Goal: Task Accomplishment & Management: Manage account settings

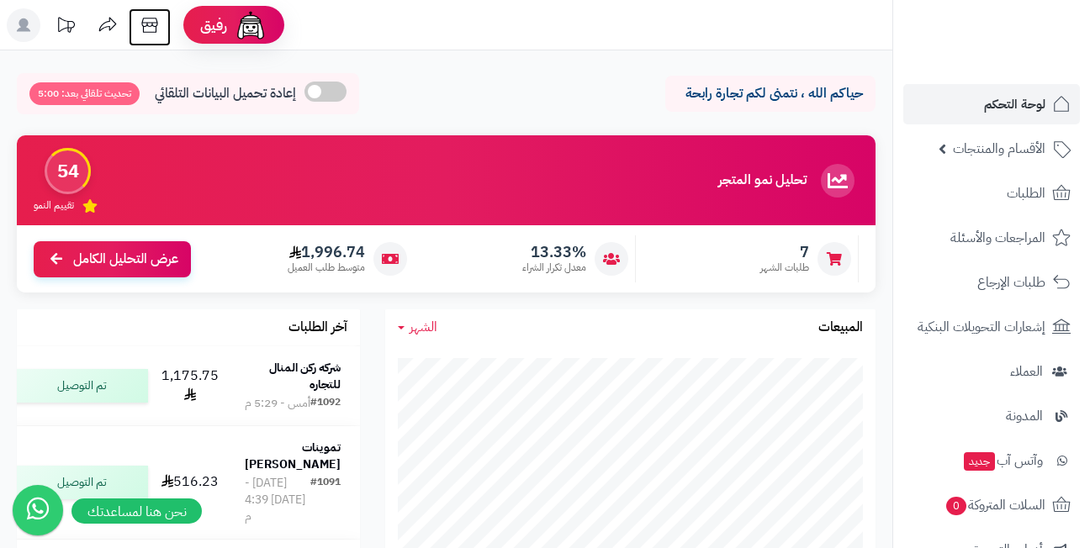
drag, startPoint x: 0, startPoint y: 0, endPoint x: 145, endPoint y: 29, distance: 148.4
click at [145, 29] on icon at bounding box center [150, 25] width 34 height 34
click at [520, 29] on header "رفيق ! 0 الطلبات معالجة مكتمل إرجاع المنتجات العملاء المتواجدون الان 428 عملاء …" at bounding box center [545, 25] width 1090 height 50
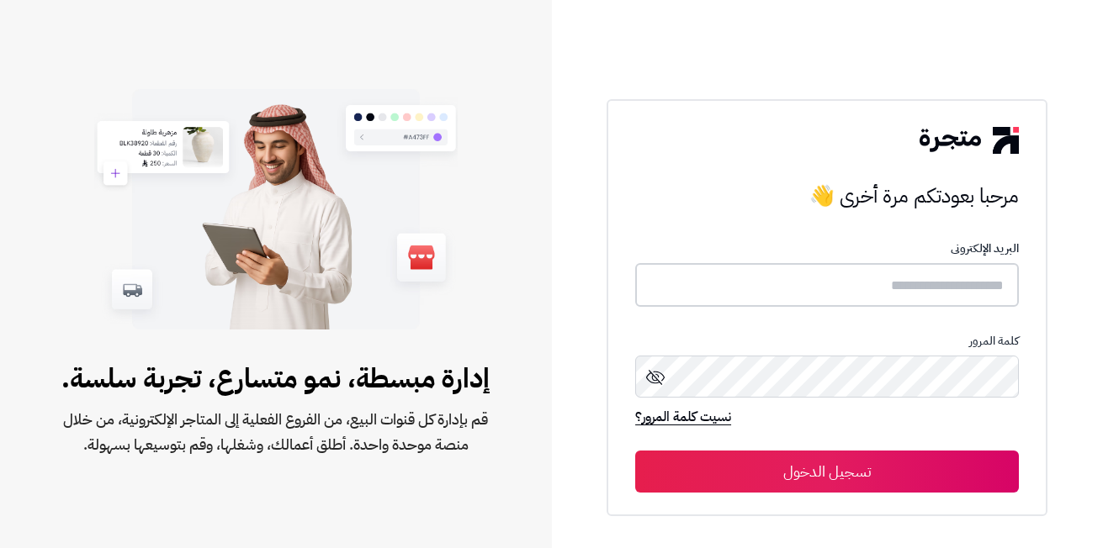
type input "**********"
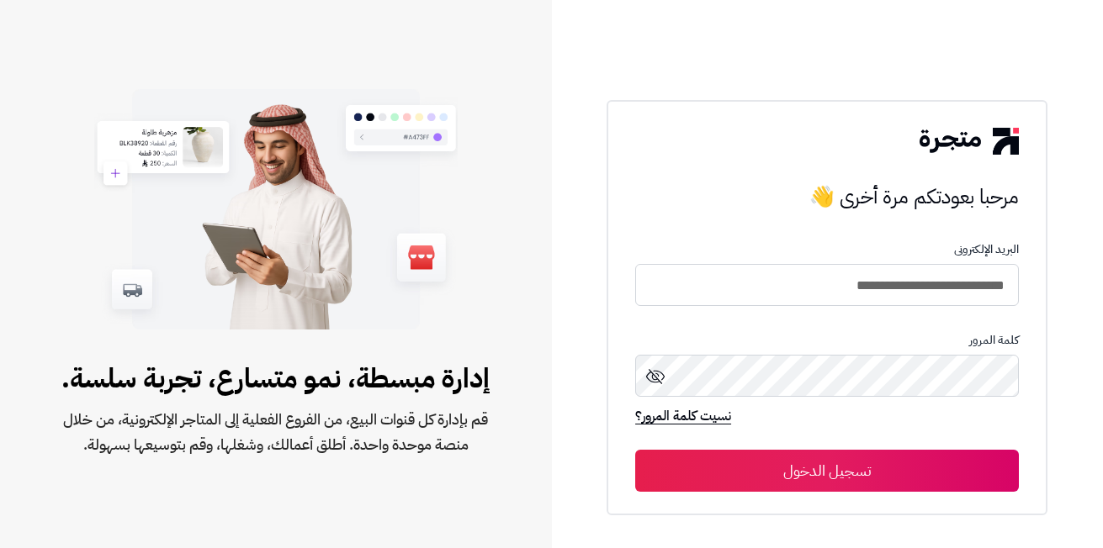
click at [800, 473] on button "تسجيل الدخول" at bounding box center [826, 471] width 383 height 42
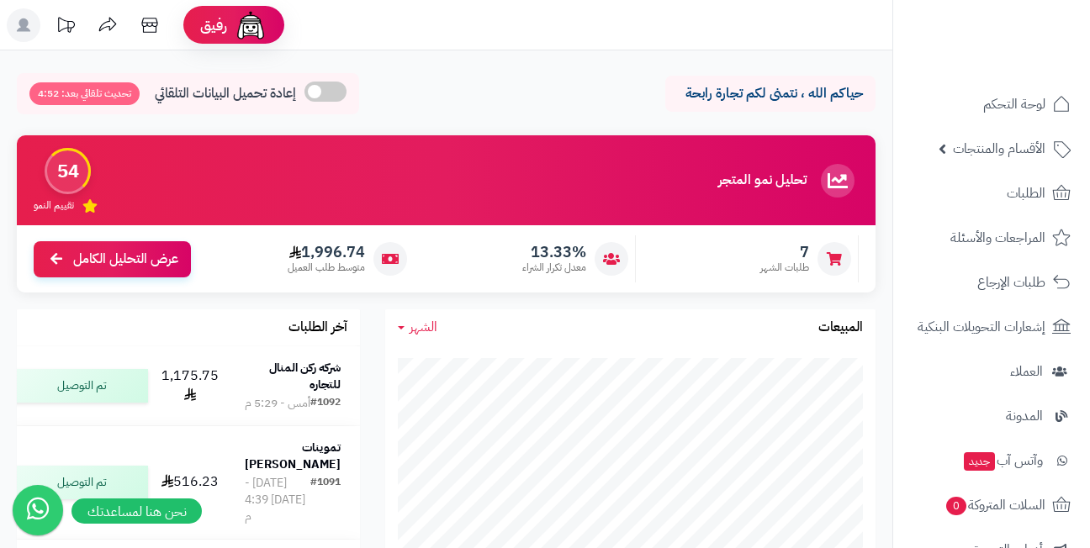
click at [472, 108] on div "حياكم الله ، نتمنى لكم تجارة رابحة إعادة تحميل البيانات التلقائي تحديث تلقائي ب…" at bounding box center [446, 98] width 859 height 50
click at [500, 31] on header "رفيق ! الطلبات معالجة مكتمل إرجاع المنتجات العملاء المتواجدون الان 428 عملاء من…" at bounding box center [545, 25] width 1090 height 50
click at [542, 90] on div "حياكم الله ، نتمنى لكم تجارة رابحة إعادة تحميل البيانات التلقائي تحديث تلقائي ب…" at bounding box center [446, 98] width 859 height 50
